Goal: Answer question/provide support: Share knowledge or assist other users

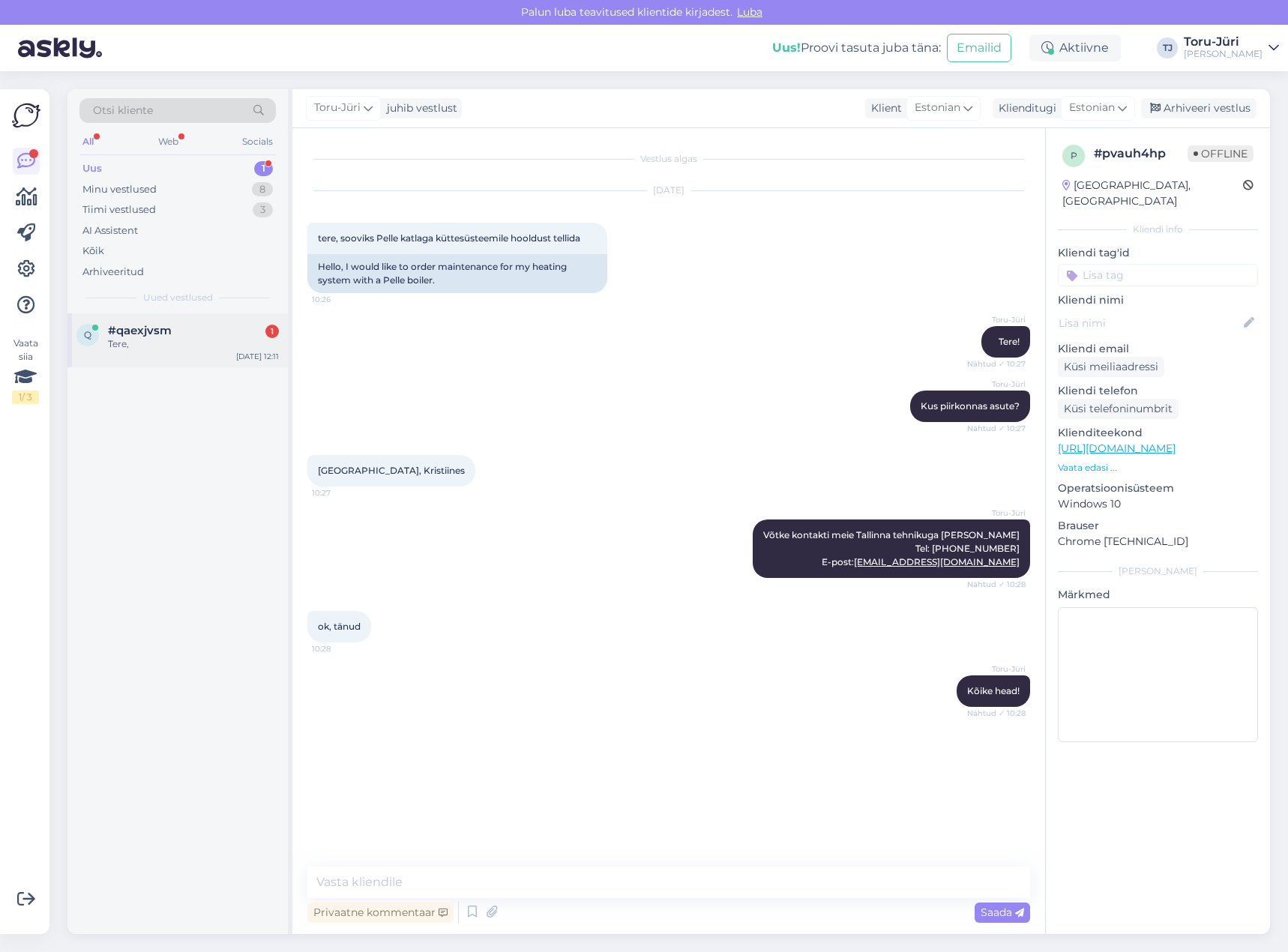
click at [151, 357] on div "q #qaexjvsm 1 Tere, [DATE] 12:11" at bounding box center [177, 340] width 221 height 54
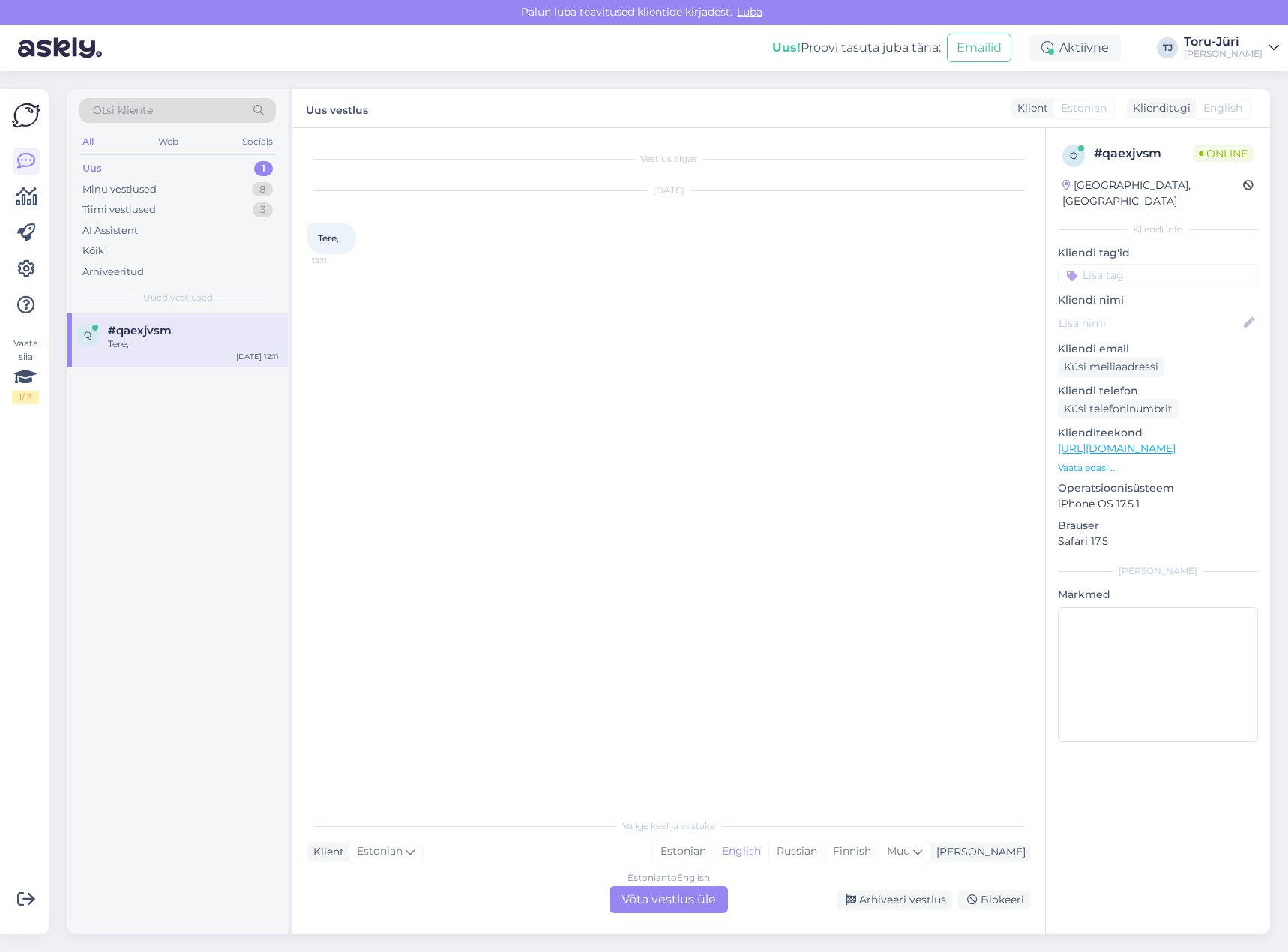
click at [1176, 442] on link "[URL][DOMAIN_NAME]" at bounding box center [1116, 448] width 117 height 13
click at [692, 896] on div "Estonian to English Võta vestlus üle" at bounding box center [669, 900] width 118 height 27
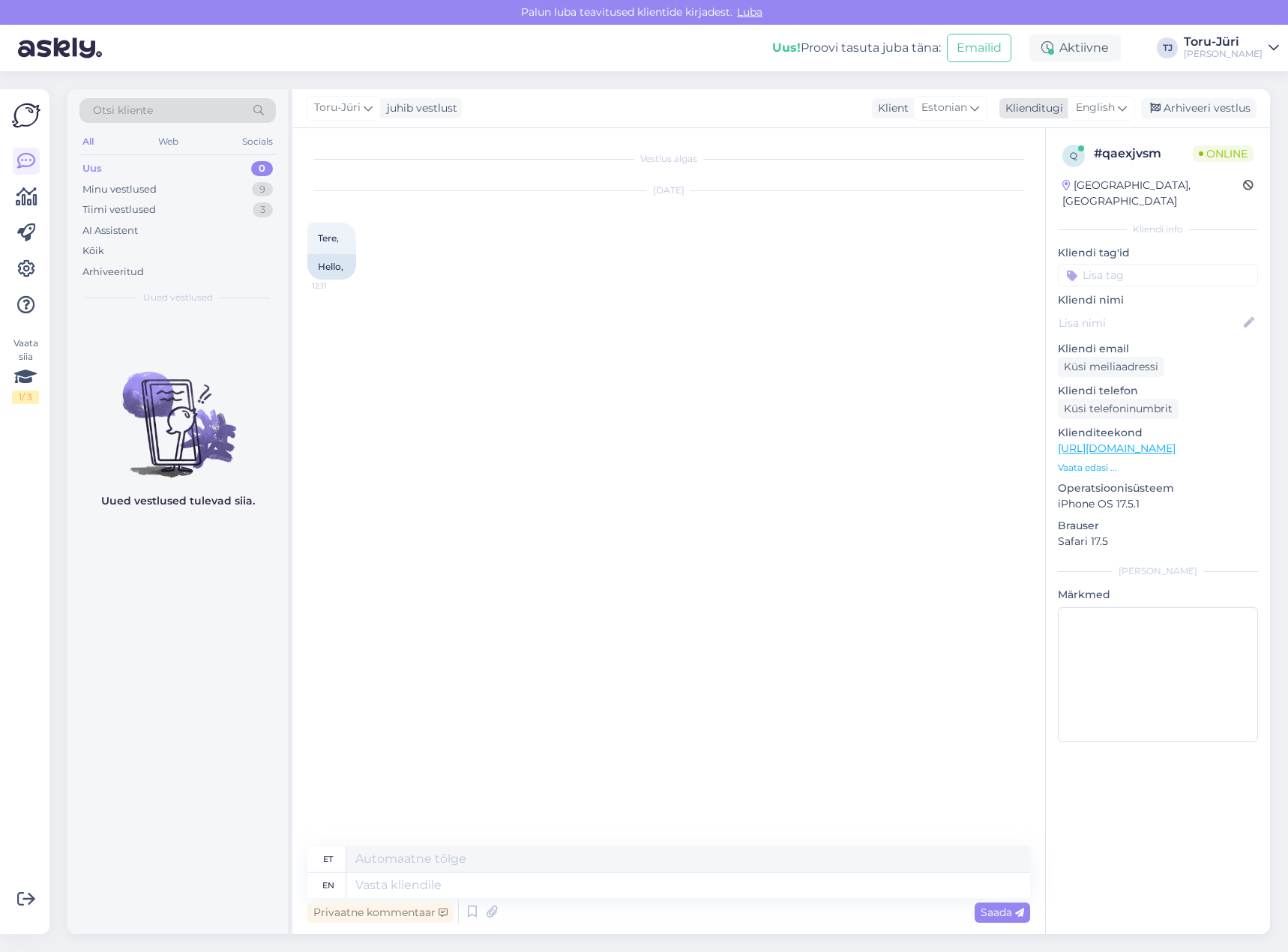
click at [1123, 105] on icon at bounding box center [1122, 108] width 9 height 17
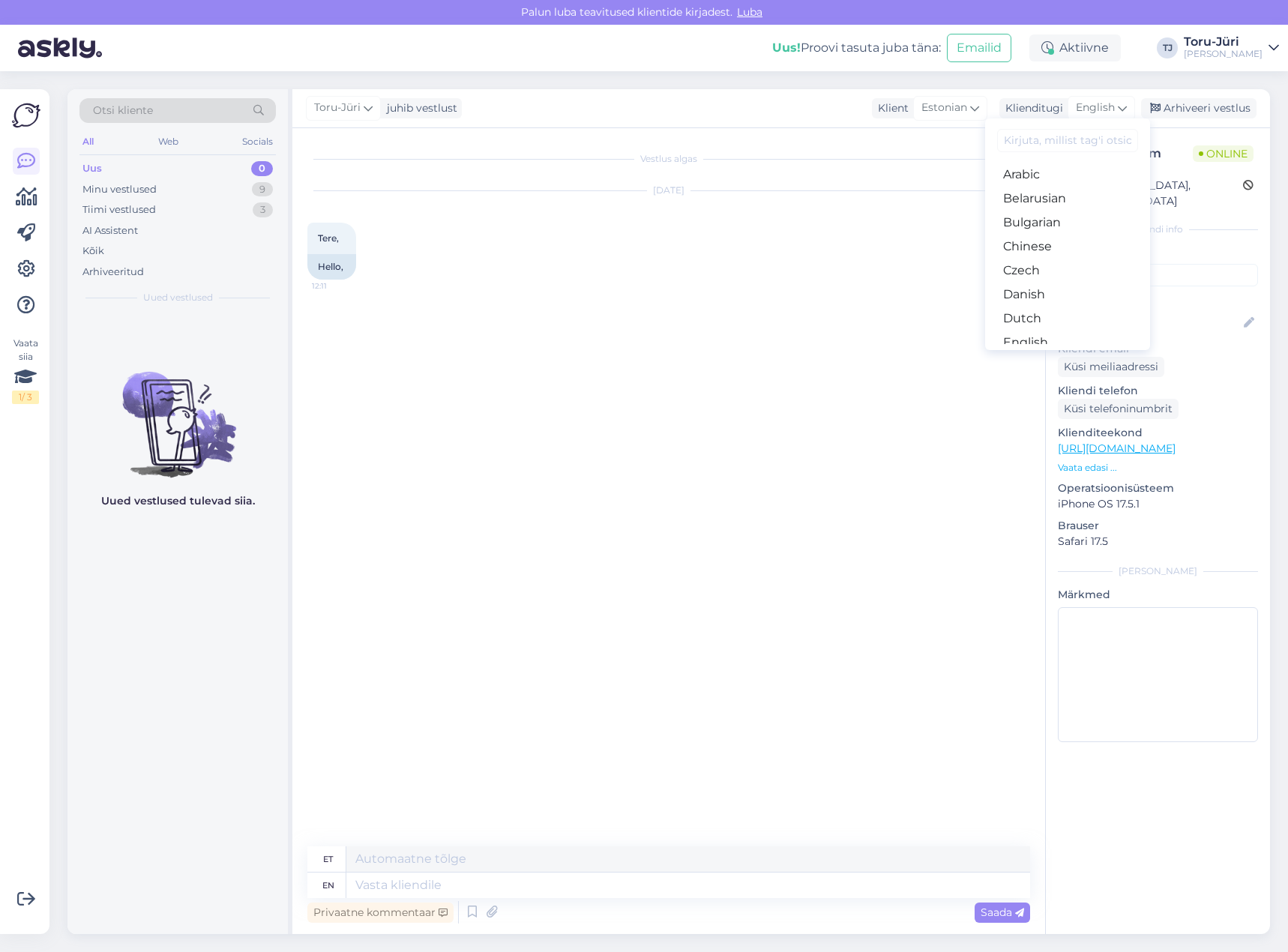
click at [1066, 355] on link "Estonian" at bounding box center [1067, 366] width 165 height 24
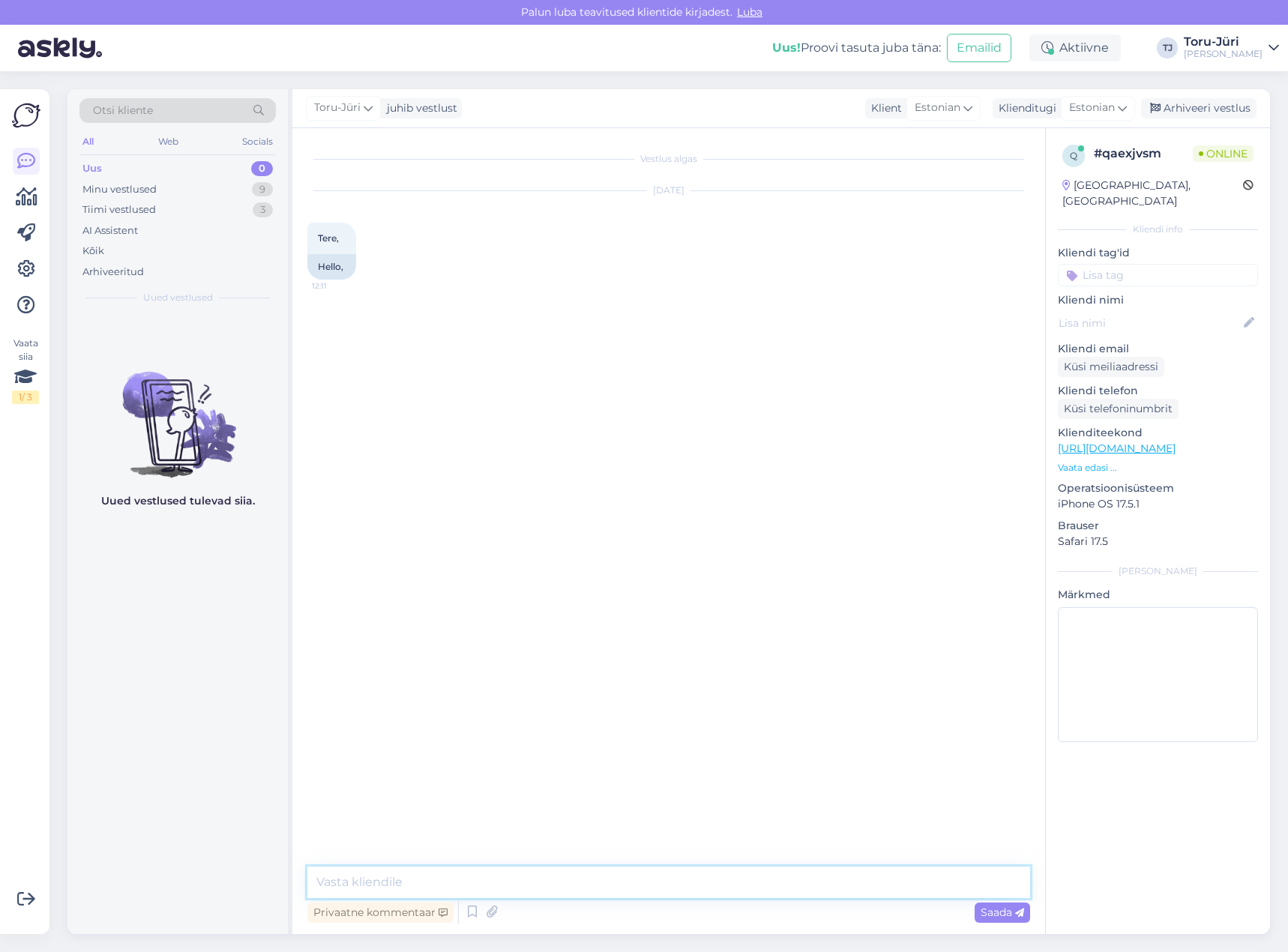
click at [596, 876] on textarea at bounding box center [668, 882] width 723 height 32
type textarea "Tere!"
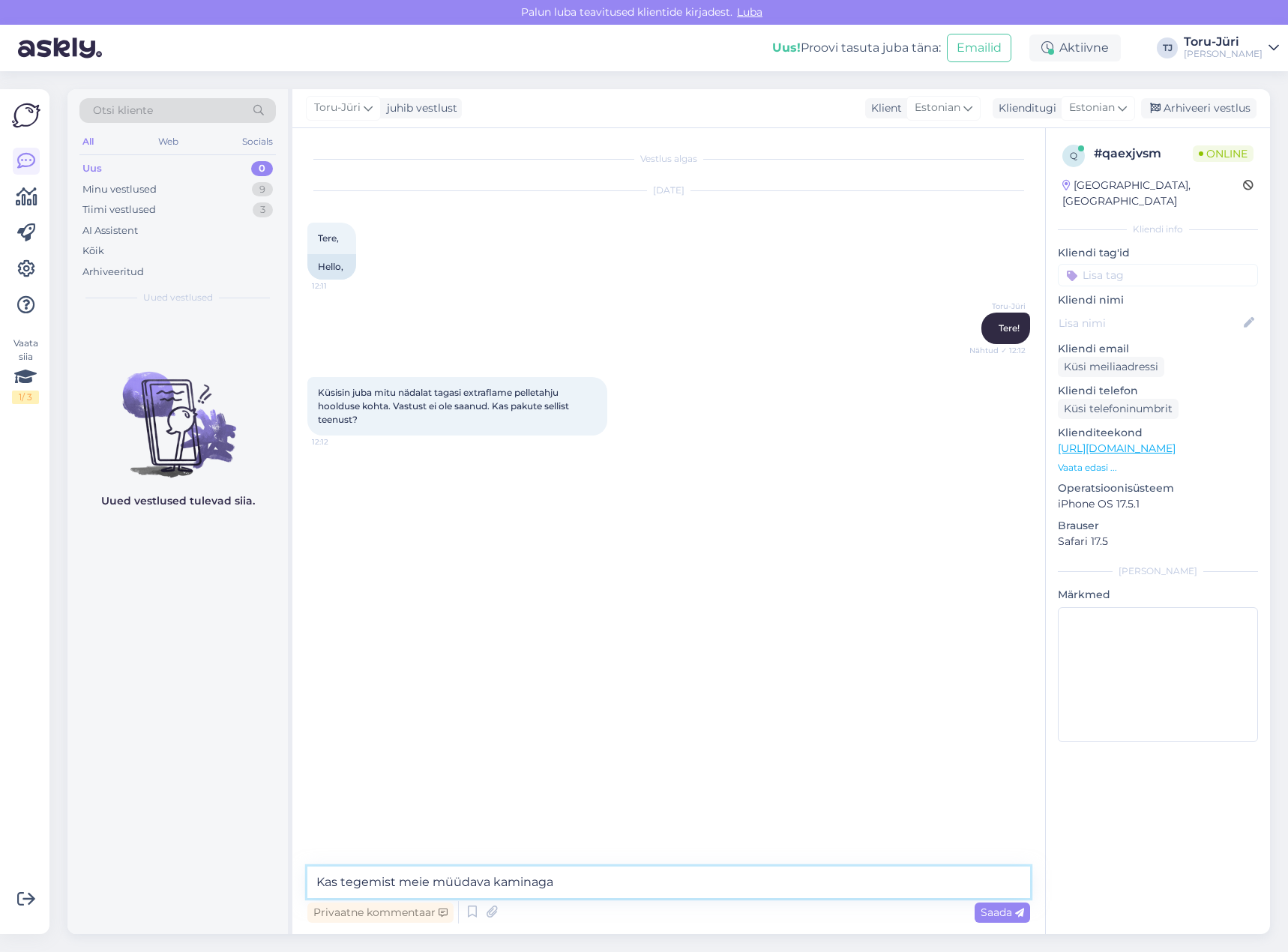
type textarea "Kas tegemist meie müüdava kaminaga?"
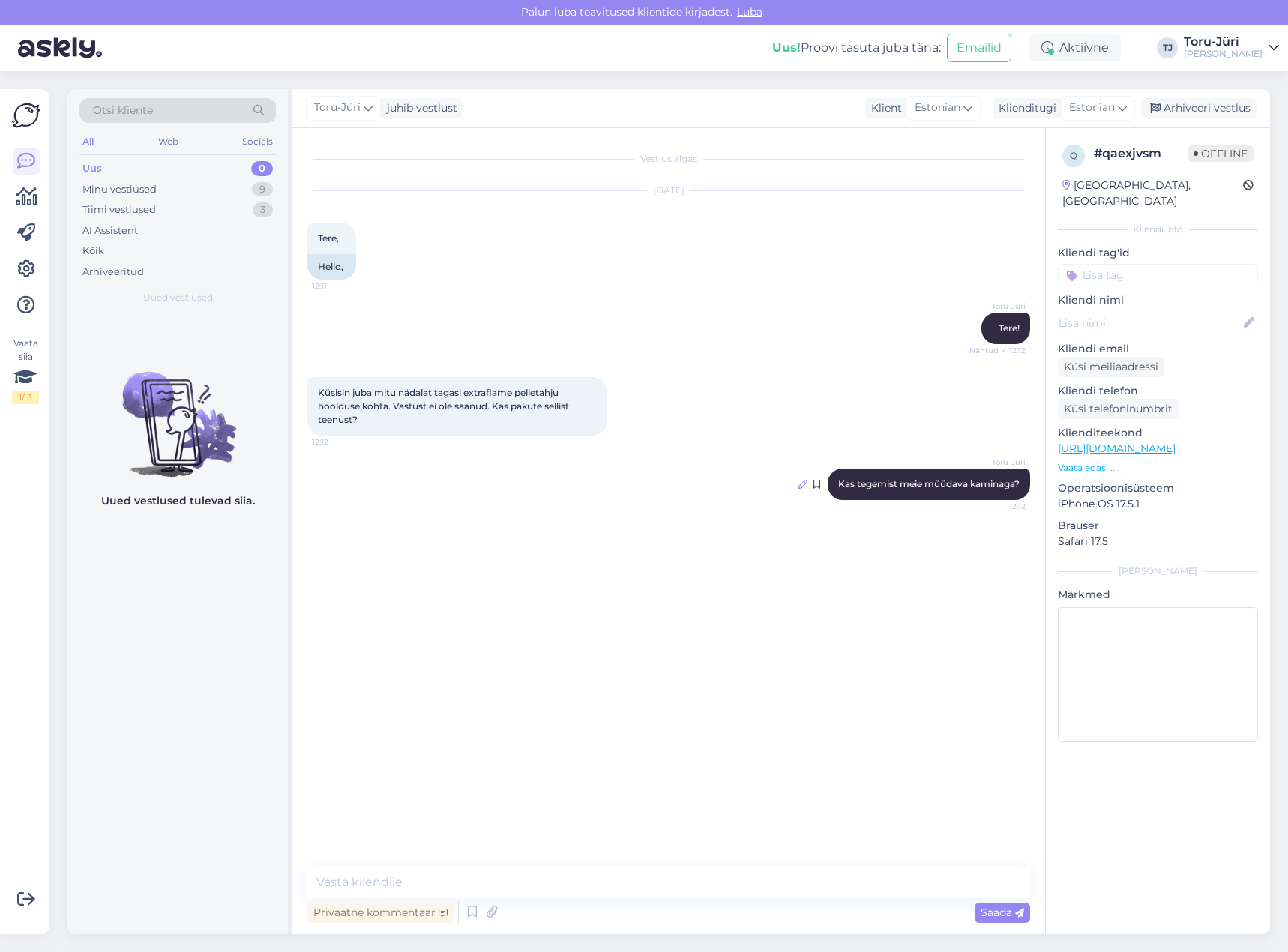
click at [804, 483] on icon at bounding box center [803, 484] width 9 height 9
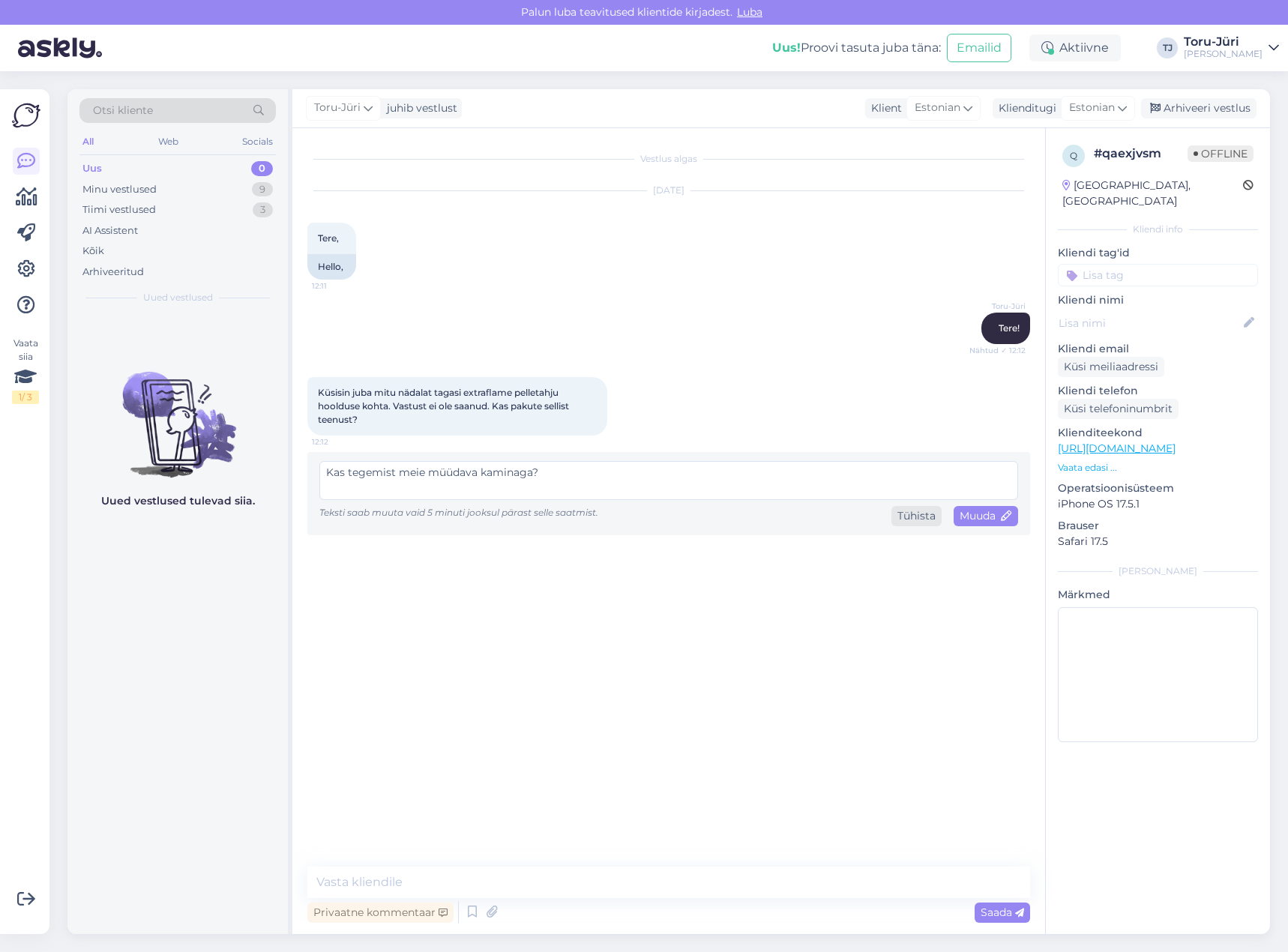
click at [922, 513] on div "Tühista" at bounding box center [916, 516] width 50 height 20
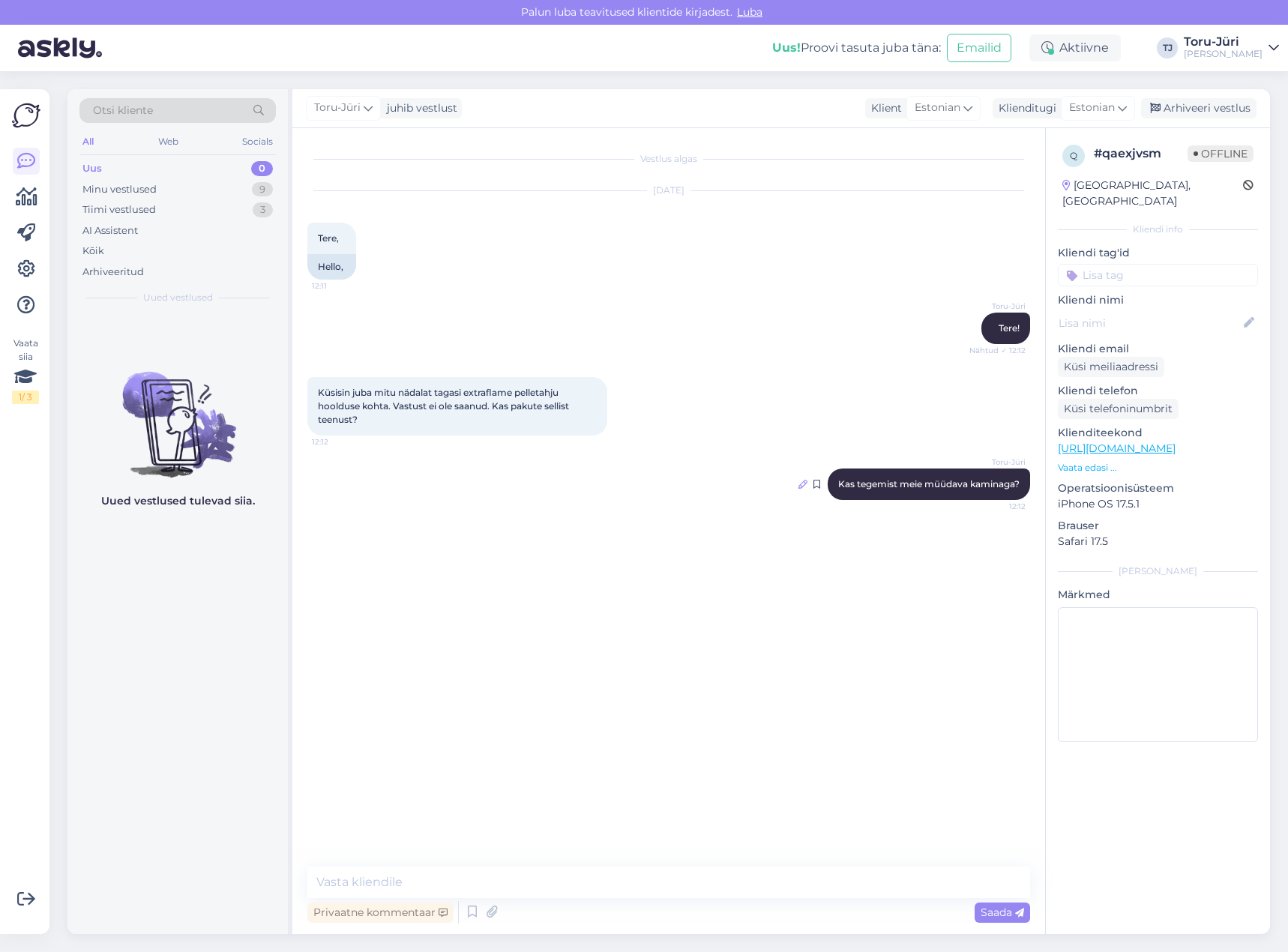
click at [801, 481] on icon at bounding box center [803, 484] width 9 height 9
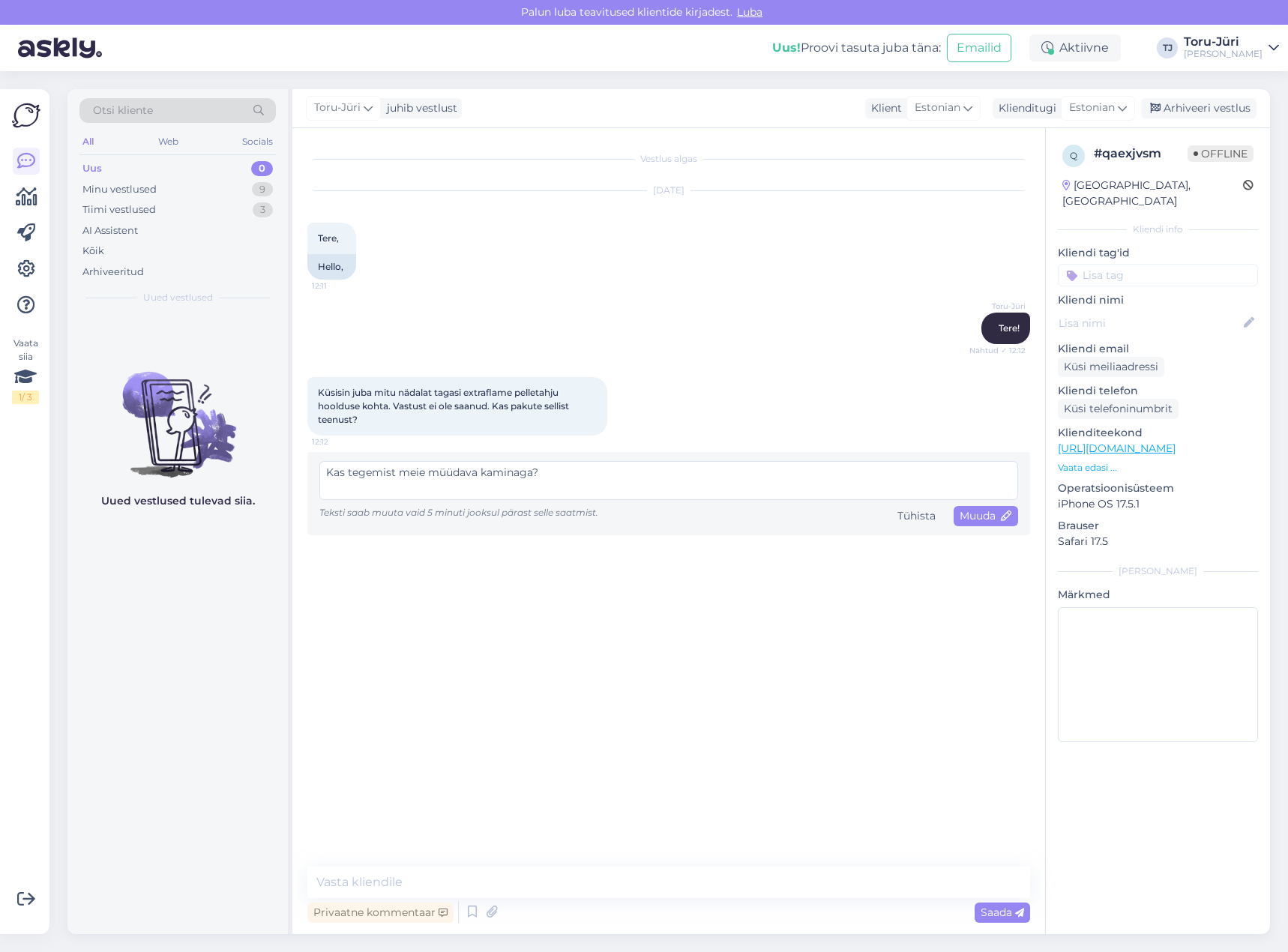
drag, startPoint x: 833, startPoint y: 490, endPoint x: 756, endPoint y: 577, distance: 116.2
click at [756, 577] on div "Vestlus algas [DATE] Tere, 12:11 Hello, [PERSON_NAME]! Nähtud ✓ 12:12 Küsisin j…" at bounding box center [675, 498] width 737 height 710
click at [981, 511] on span "Muuda" at bounding box center [985, 515] width 52 height 13
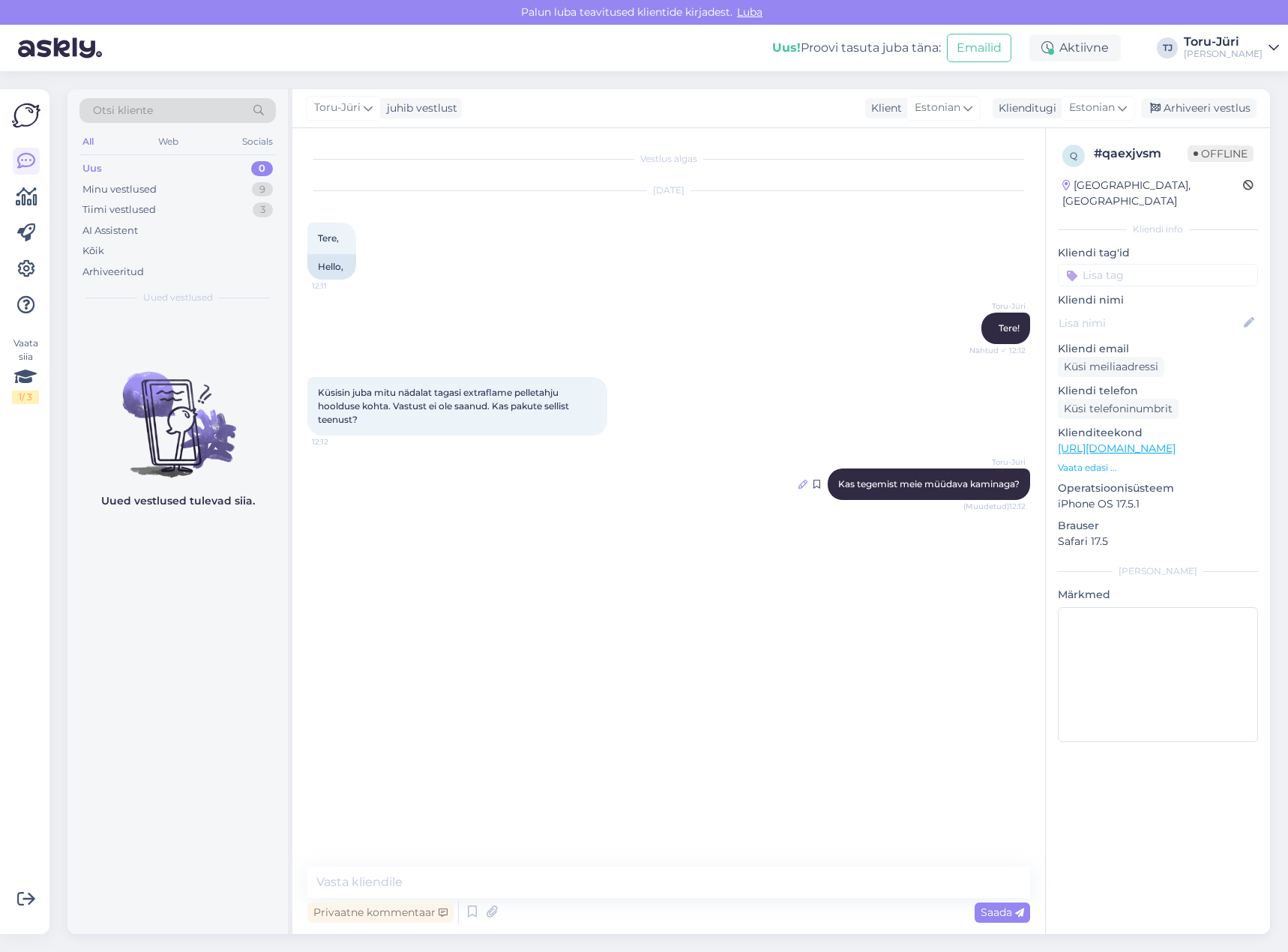
click at [800, 482] on icon at bounding box center [803, 484] width 9 height 9
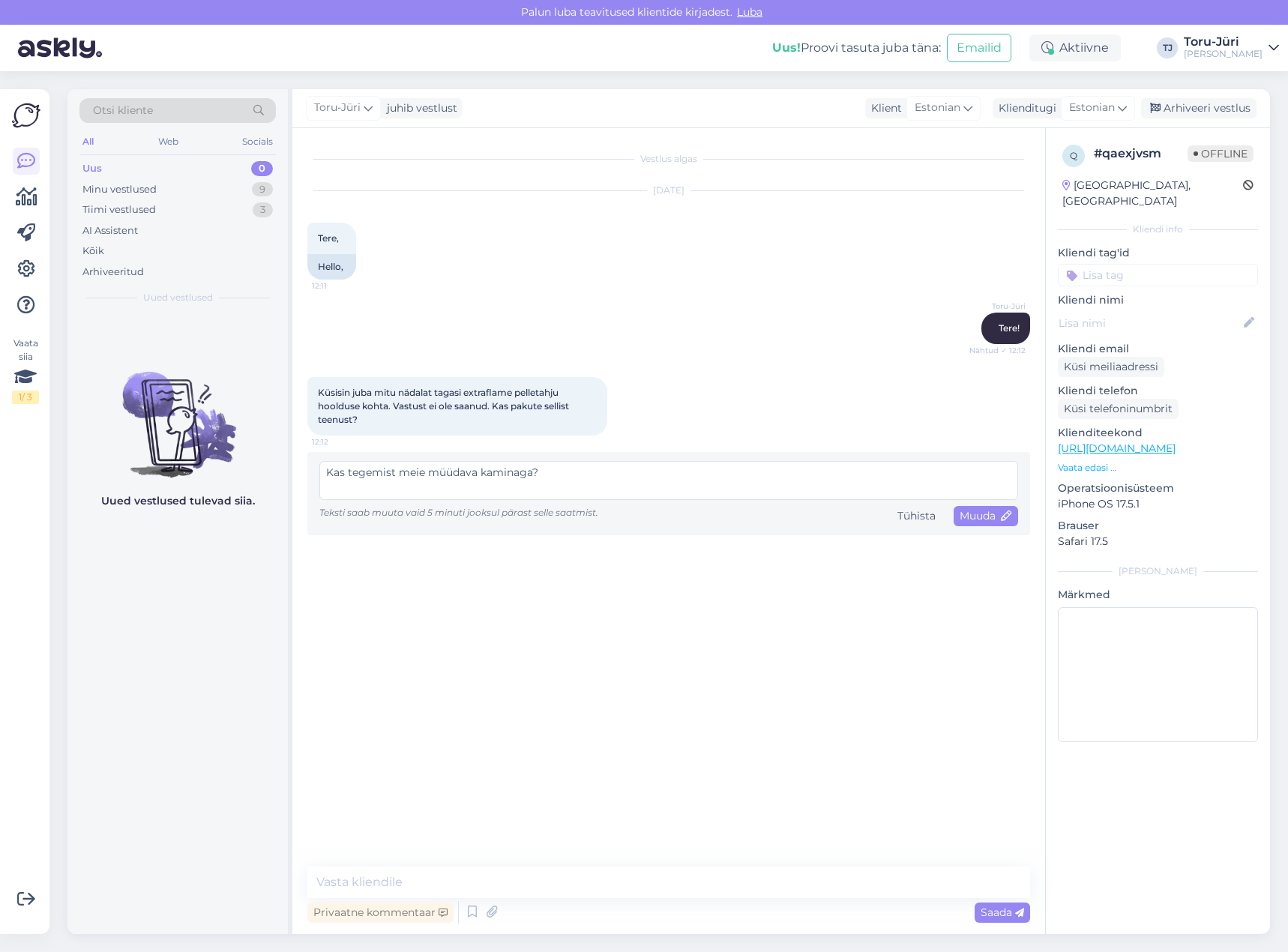
drag, startPoint x: 591, startPoint y: 469, endPoint x: 299, endPoint y: 466, distance: 292.0
click at [299, 466] on div "Vestlus algas [DATE] Tere, 12:11 Hello, [PERSON_NAME]! Nähtud ✓ 12:12 Küsisin j…" at bounding box center [668, 531] width 753 height 806
type textarea "Kus piirkonnas asute?"
click at [955, 516] on div "Muuda" at bounding box center [985, 516] width 64 height 20
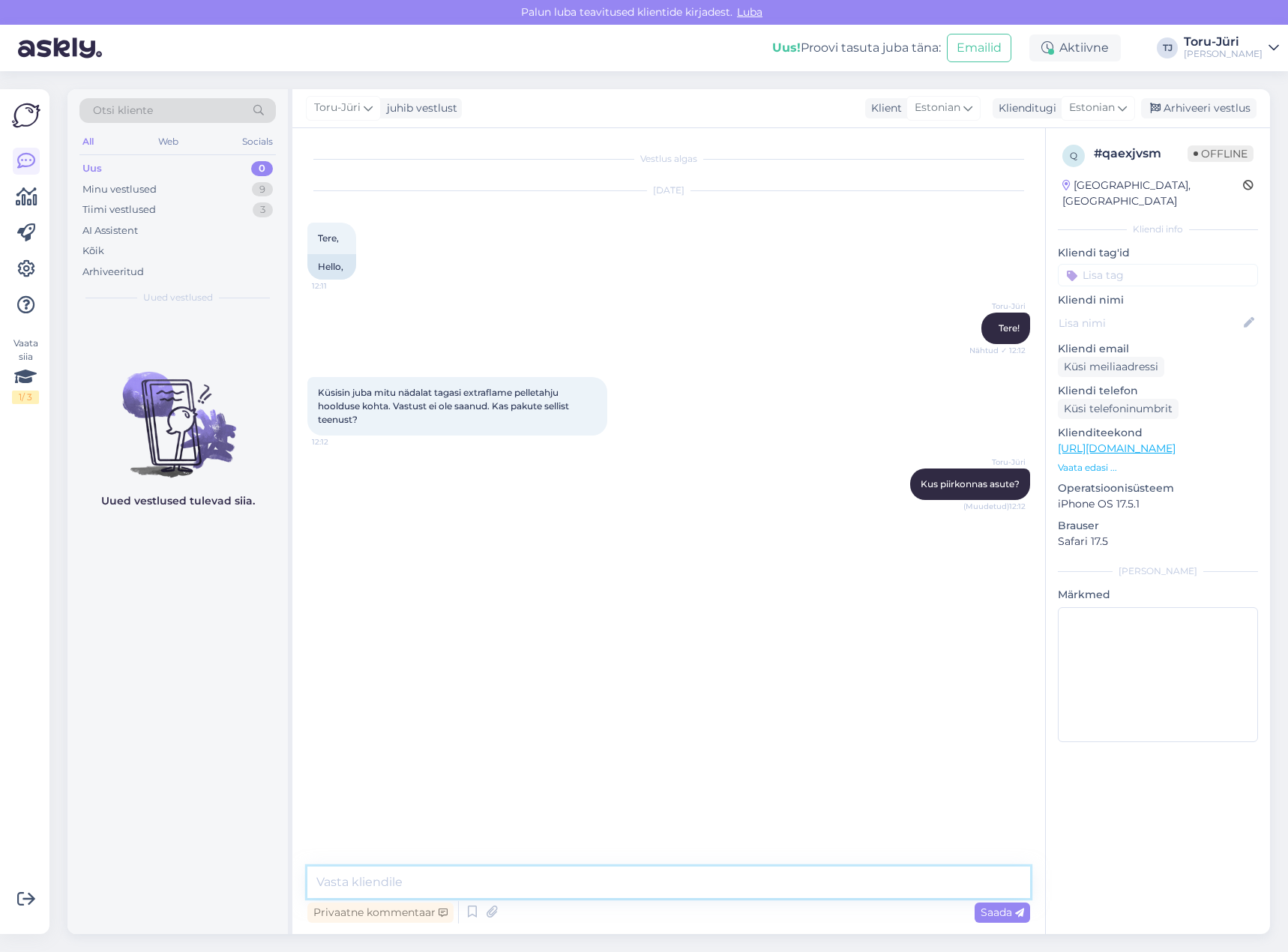
click at [686, 884] on textarea at bounding box center [668, 882] width 723 height 32
paste textarea "[PERSON_NAME] Tel: [PHONE_NUMBER] E-post: [EMAIL_ADDRESS][DOMAIN_NAME]"
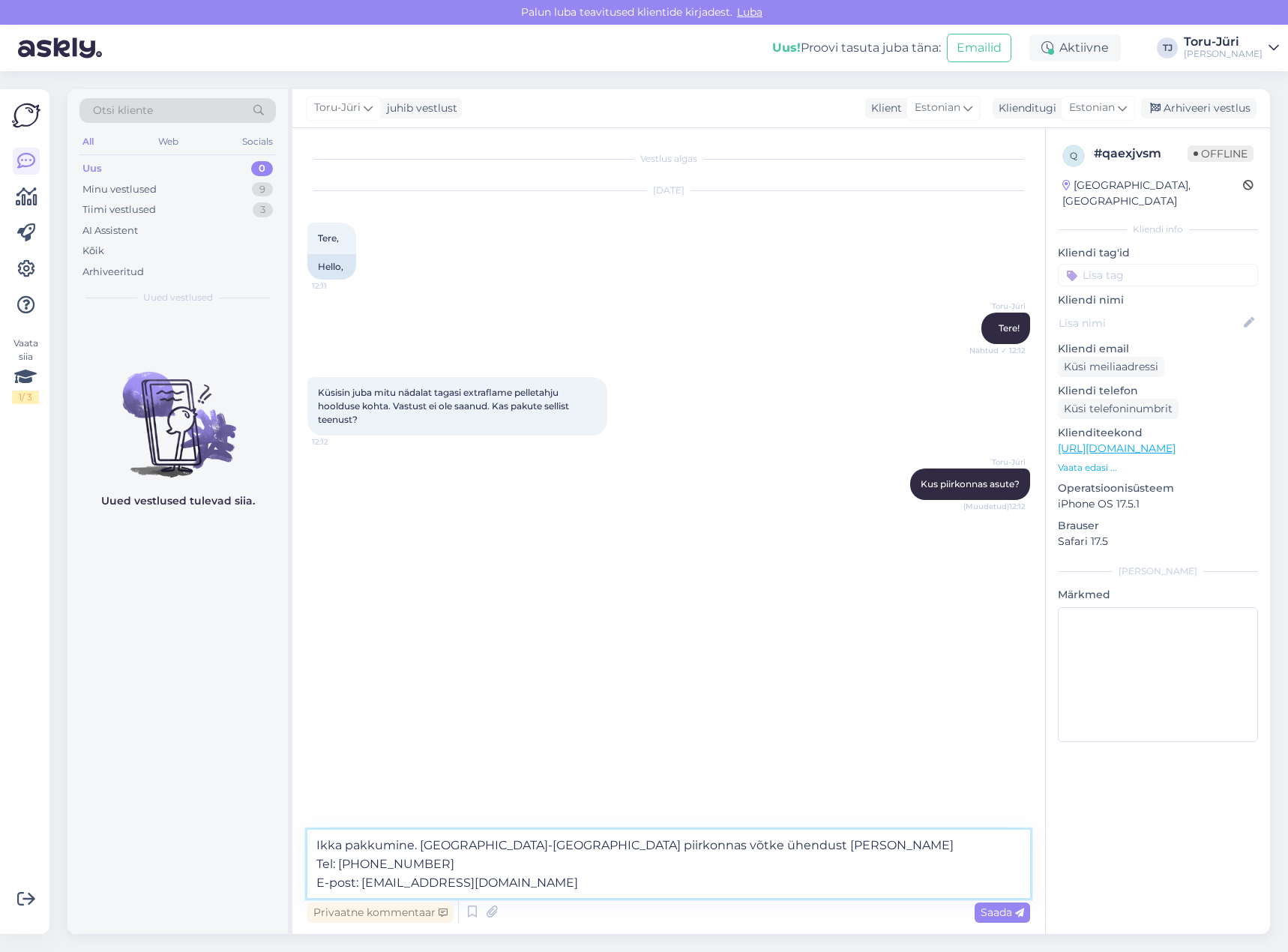
click at [802, 844] on textarea "Ikka pakkumine. [GEOGRAPHIC_DATA]-[GEOGRAPHIC_DATA] piirkonnas võtke ühendust […" at bounding box center [668, 864] width 723 height 68
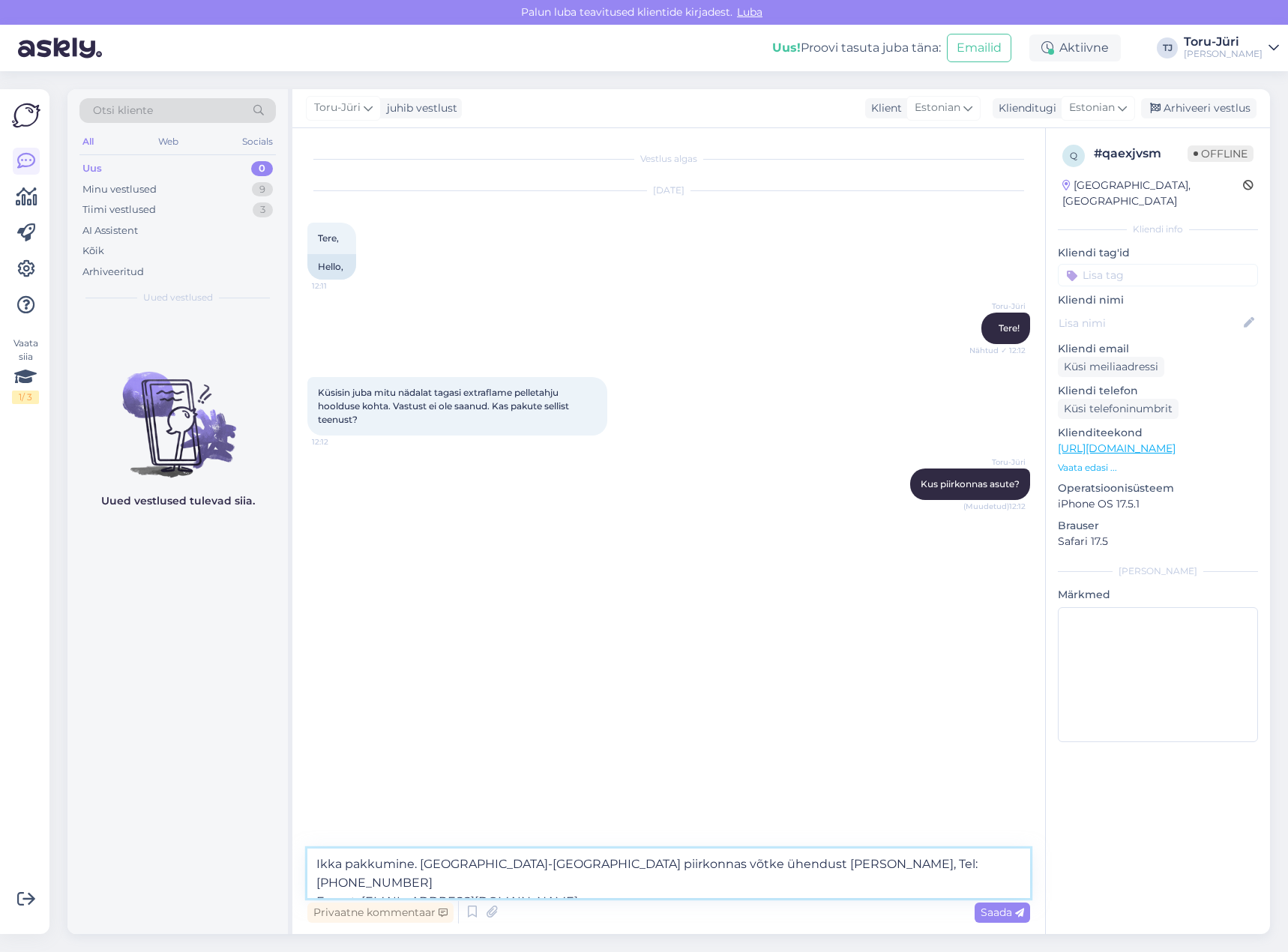
click at [867, 866] on textarea "Ikka pakkumine. [GEOGRAPHIC_DATA]-[GEOGRAPHIC_DATA] piirkonnas võtke ühendust […" at bounding box center [668, 873] width 723 height 49
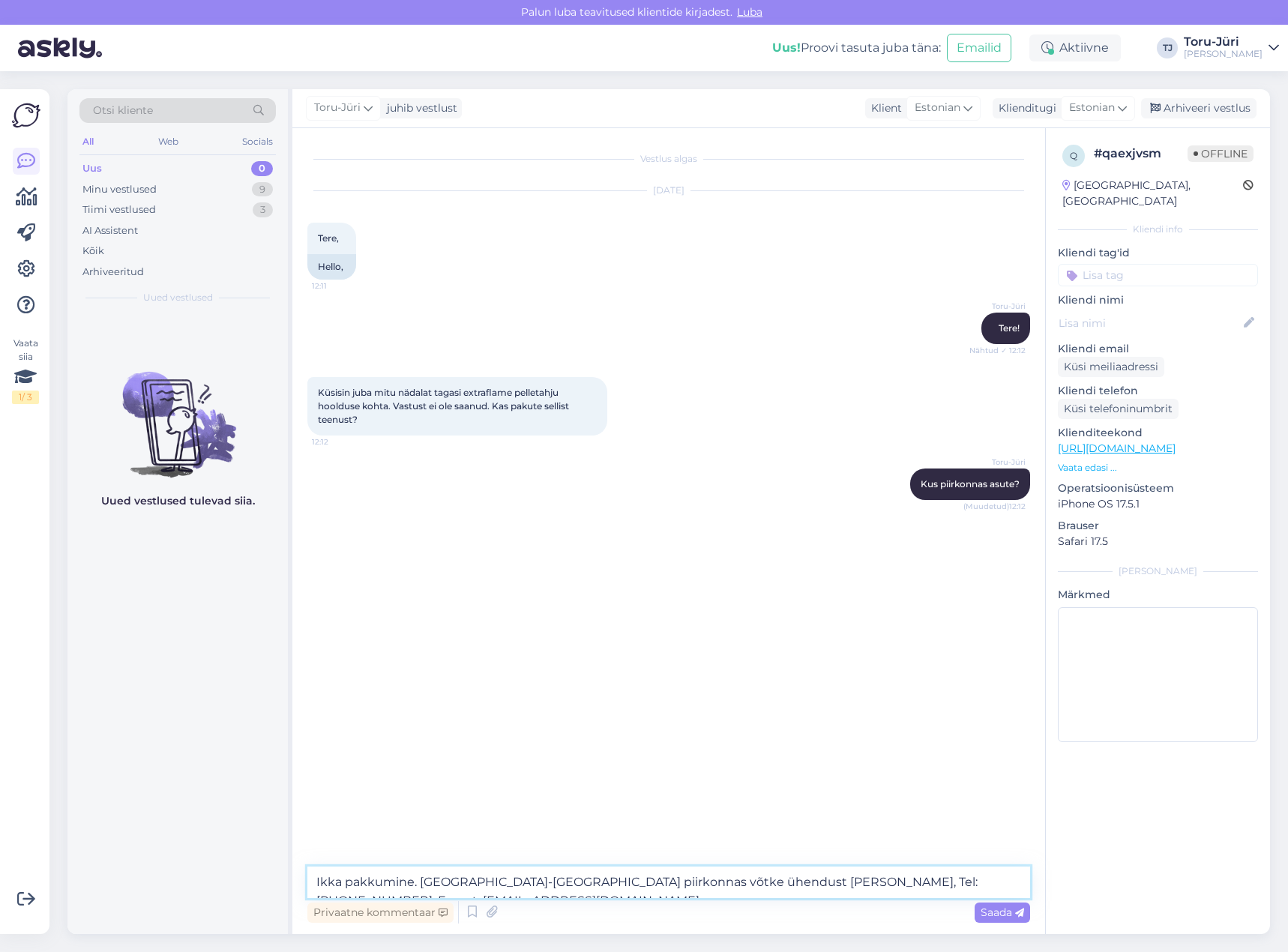
click at [1015, 881] on textarea "Ikka pakkumine. [GEOGRAPHIC_DATA]-[GEOGRAPHIC_DATA] piirkonnas võtke ühendust […" at bounding box center [668, 882] width 723 height 32
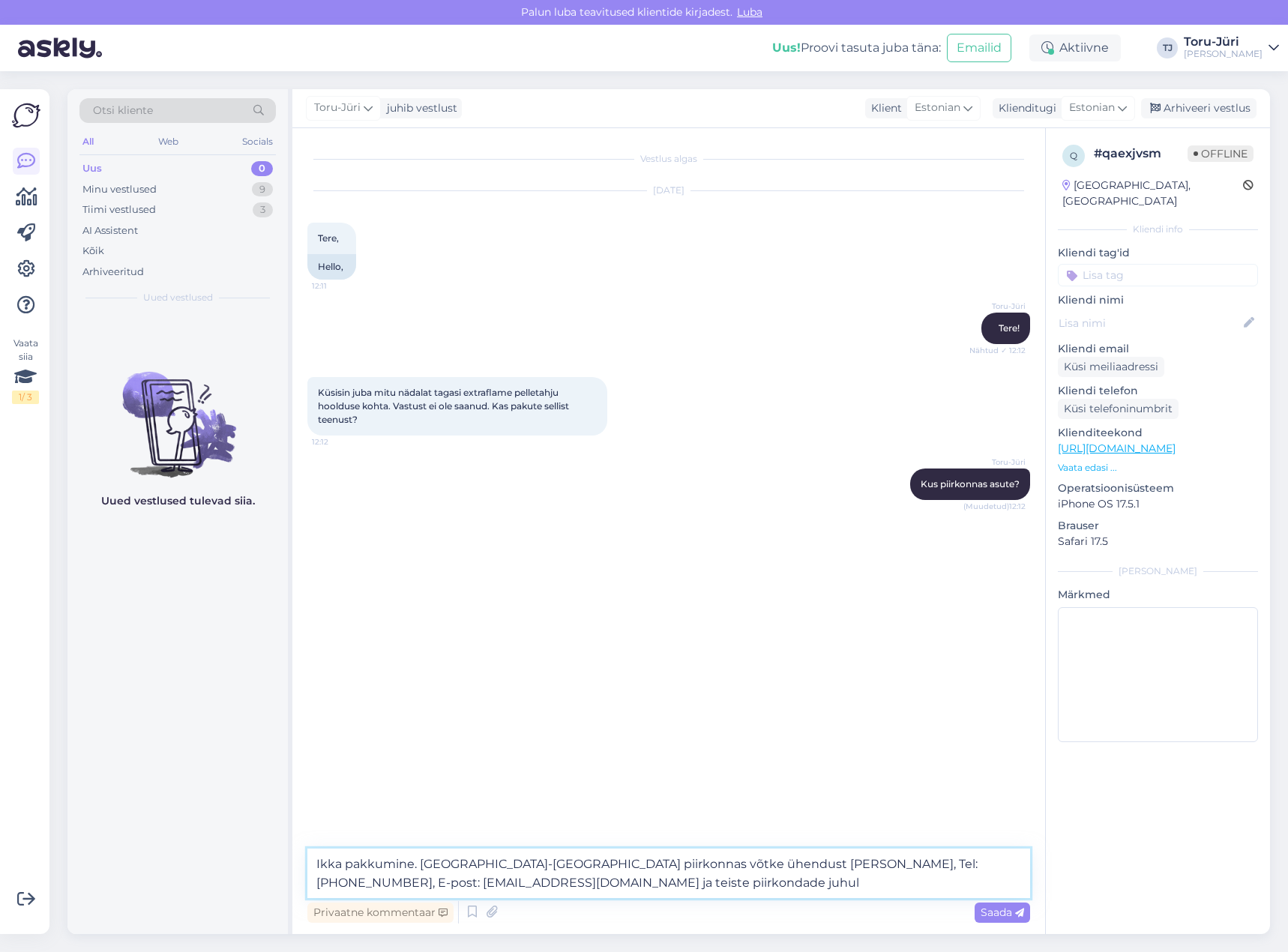
paste textarea "Taavi Labi Tel: [PHONE_NUMBER] E-post: [EMAIL_ADDRESS][DOMAIN_NAME]"
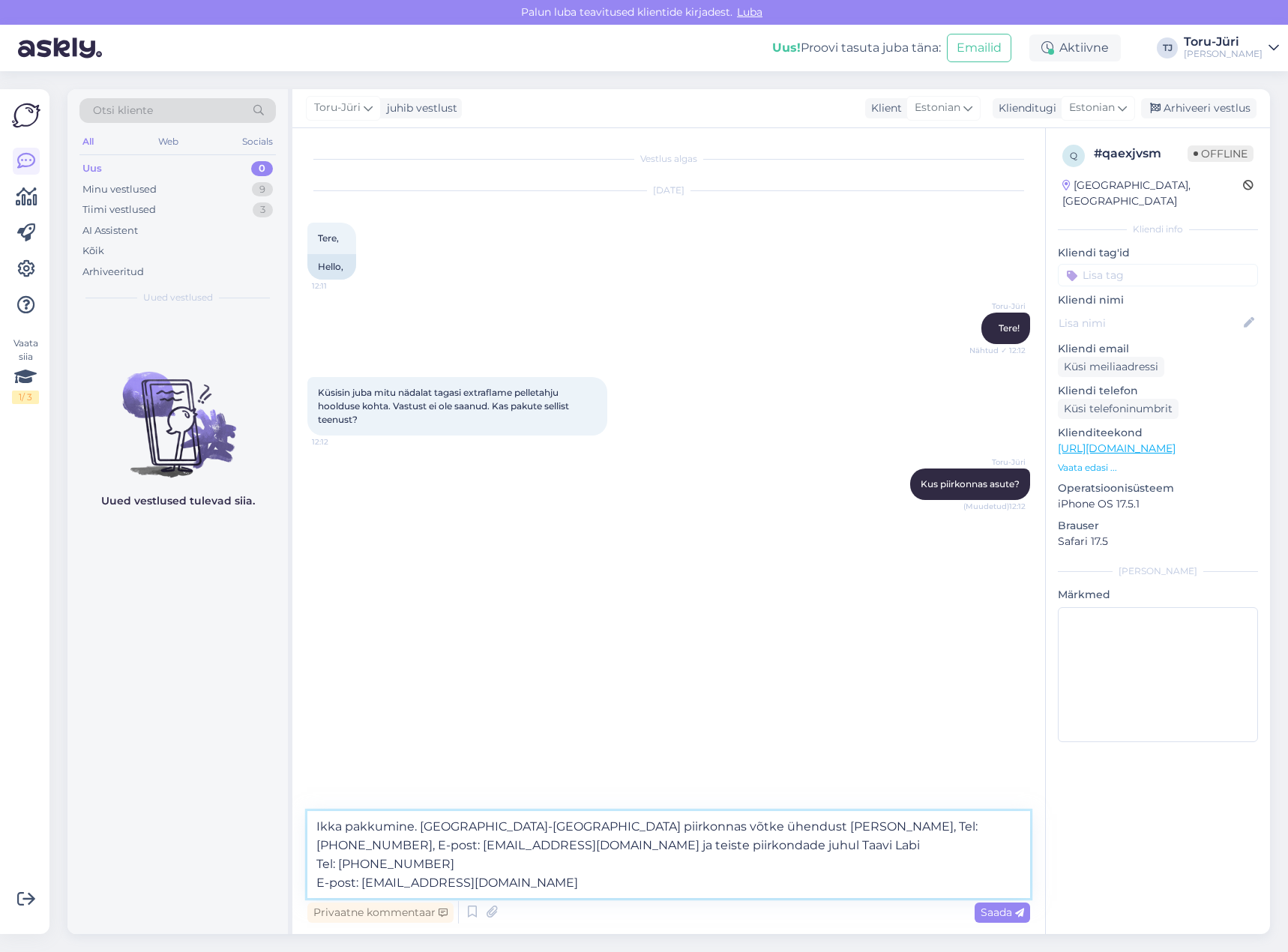
click at [540, 845] on textarea "Ikka pakkumine. [GEOGRAPHIC_DATA]-[GEOGRAPHIC_DATA] piirkonnas võtke ühendust […" at bounding box center [668, 855] width 723 height 87
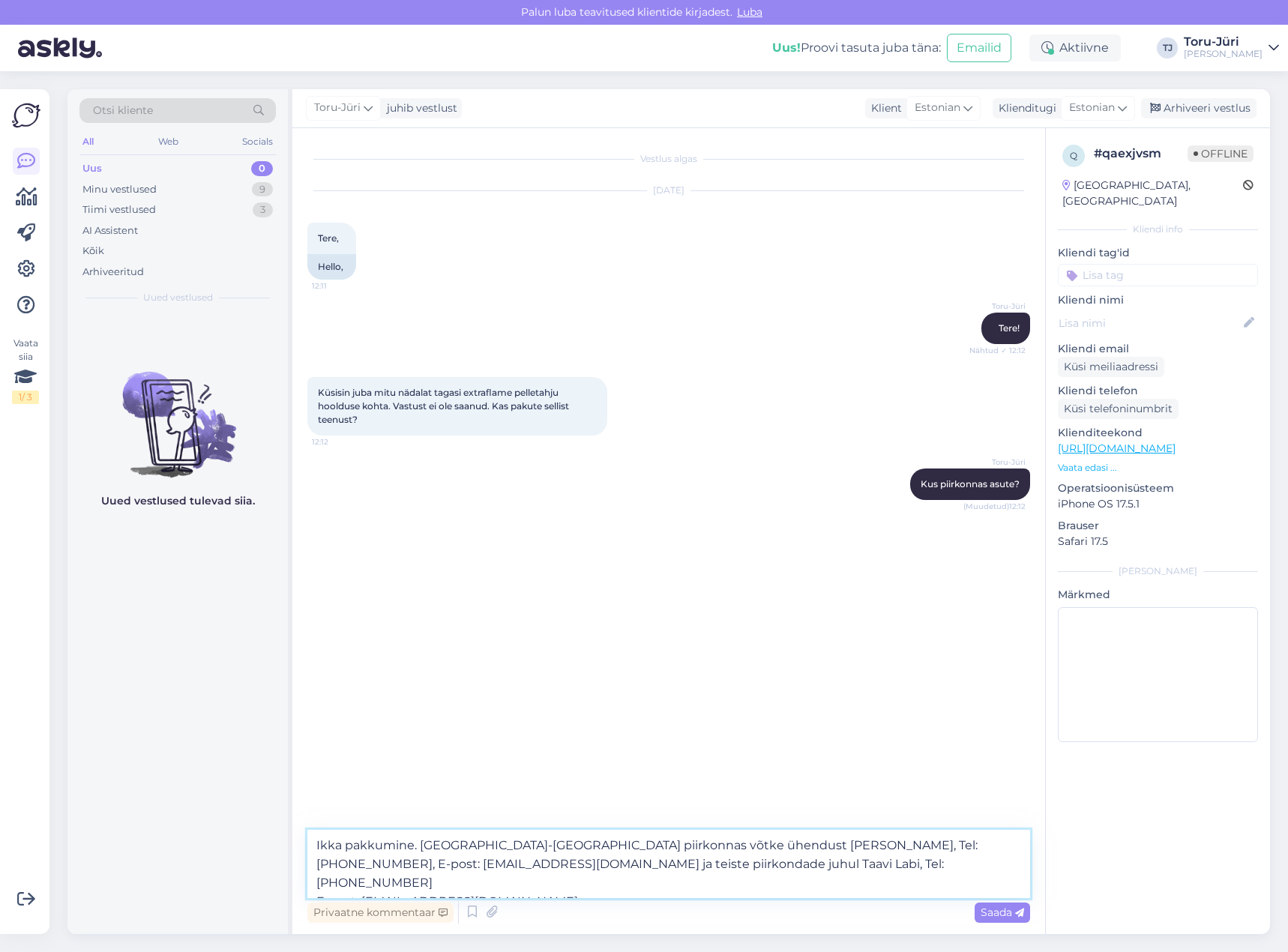
click at [628, 861] on textarea "Ikka pakkumine. [GEOGRAPHIC_DATA]-[GEOGRAPHIC_DATA] piirkonnas võtke ühendust […" at bounding box center [668, 864] width 723 height 68
type textarea "Ikka pakkumine. [GEOGRAPHIC_DATA]-[GEOGRAPHIC_DATA] piirkonnas võtke ühendust […"
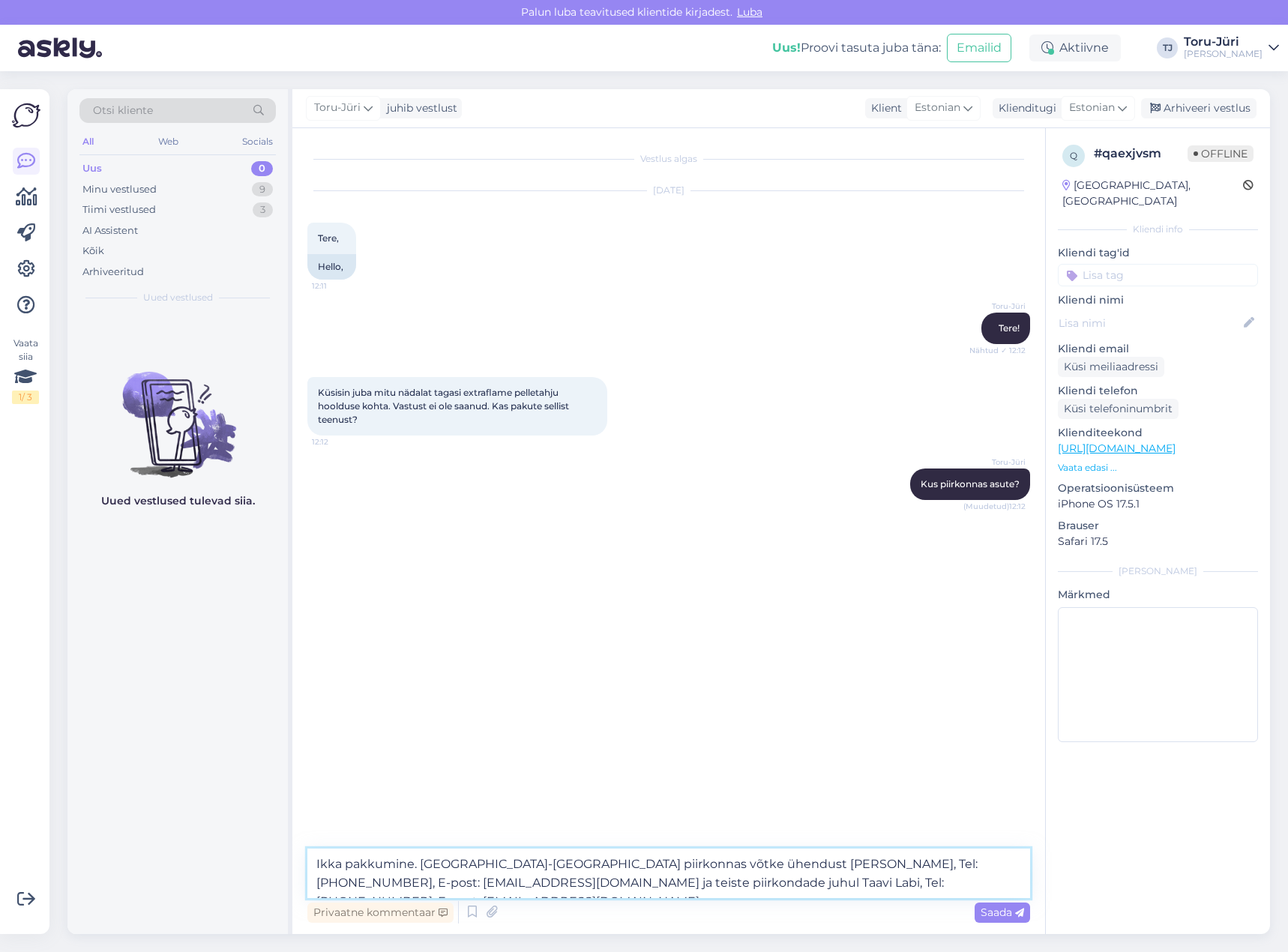
click at [806, 885] on textarea "Ikka pakkumine. [GEOGRAPHIC_DATA]-[GEOGRAPHIC_DATA] piirkonnas võtke ühendust […" at bounding box center [668, 873] width 723 height 49
